Goal: Information Seeking & Learning: Learn about a topic

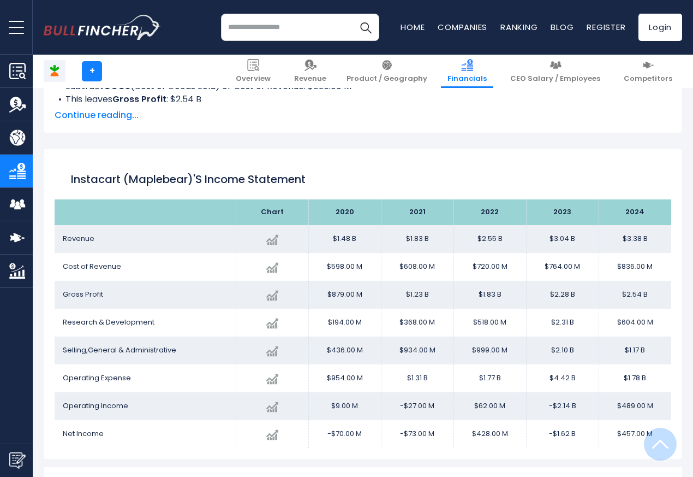
scroll to position [591, 0]
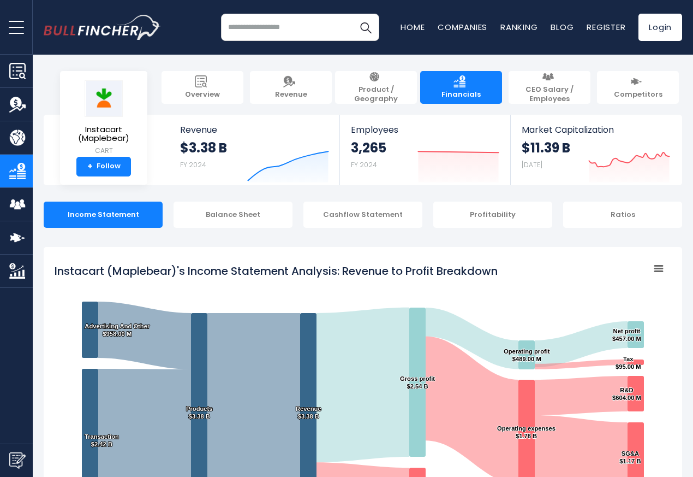
scroll to position [591, 0]
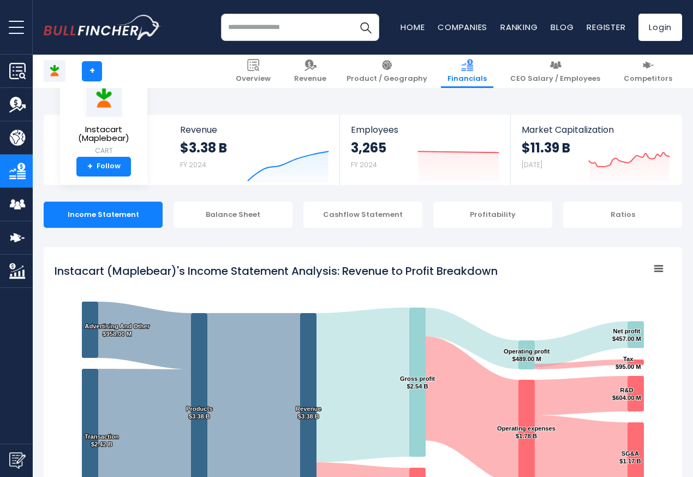
scroll to position [591, 0]
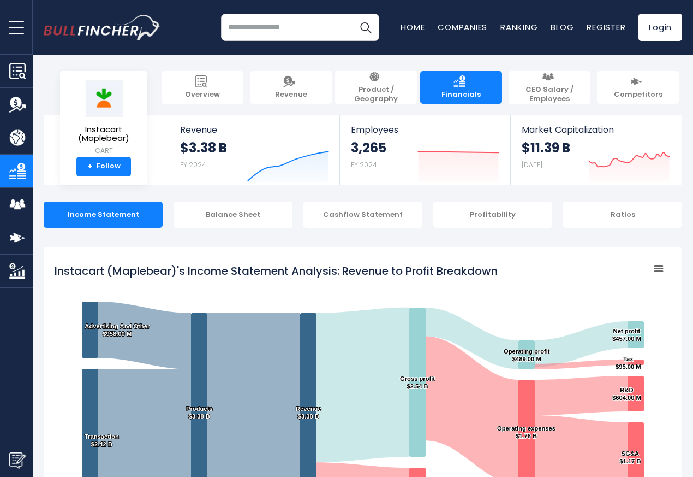
scroll to position [591, 0]
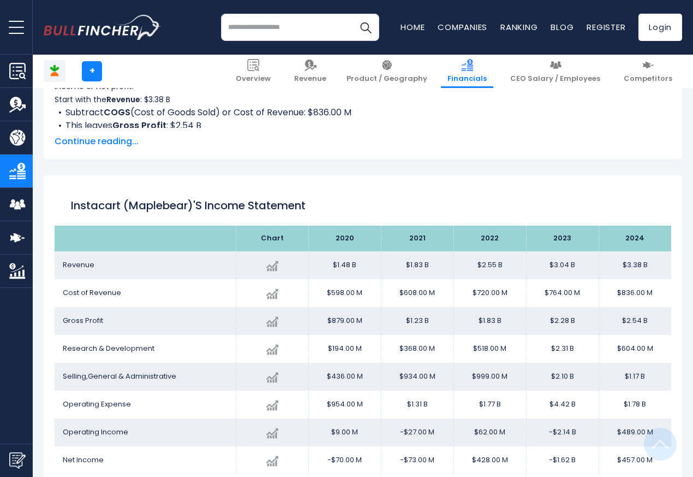
scroll to position [591, 0]
